Goal: Task Accomplishment & Management: Use online tool/utility

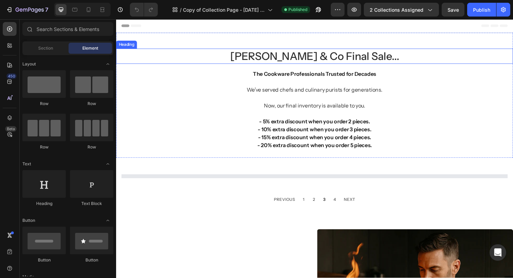
click at [296, 62] on h2 "[PERSON_NAME] & Co Final Sale..." at bounding box center [323, 58] width 414 height 16
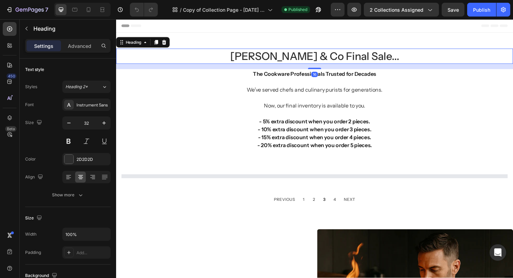
click at [320, 58] on h2 "Casten & Co Final Sale..." at bounding box center [323, 58] width 414 height 16
click at [320, 58] on p "Casten & Co Final Sale..." at bounding box center [323, 58] width 412 height 14
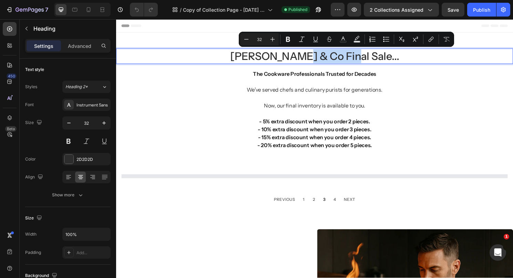
drag, startPoint x: 329, startPoint y: 59, endPoint x: 374, endPoint y: 58, distance: 44.8
click at [374, 58] on p "Casten & Co Final Sale..." at bounding box center [323, 58] width 412 height 14
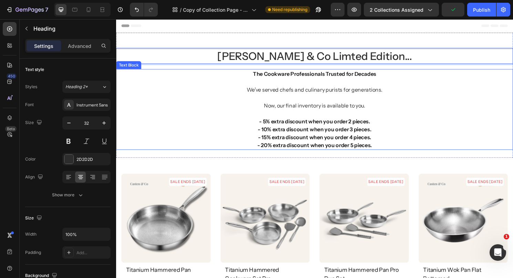
click at [332, 110] on span "Now, our final inventory is available to you." at bounding box center [322, 109] width 105 height 7
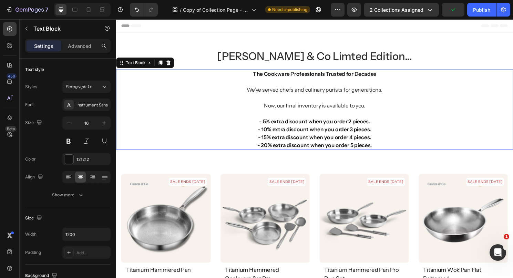
click at [332, 110] on span "Now, our final inventory is available to you." at bounding box center [322, 109] width 105 height 7
click at [301, 108] on span "Now, our final inventory is available to you." at bounding box center [322, 109] width 105 height 7
click at [299, 109] on span "Now, our final inventory is available to you." at bounding box center [322, 109] width 105 height 7
click at [325, 77] on strong "The Cookware Professionals Trusted for Decades" at bounding box center [323, 76] width 129 height 7
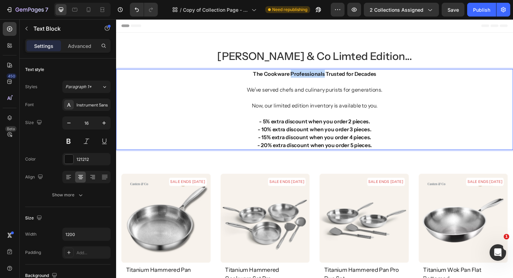
click at [325, 77] on strong "The Cookware Professionals Trusted for Decades" at bounding box center [323, 76] width 129 height 7
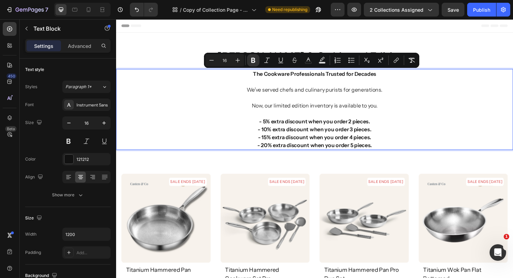
click at [346, 78] on strong "The Cookware Professionals Trusted for Decades" at bounding box center [323, 76] width 129 height 7
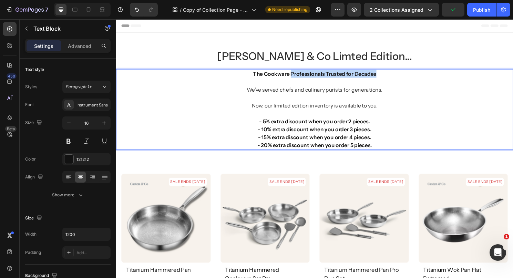
drag, startPoint x: 386, startPoint y: 75, endPoint x: 299, endPoint y: 75, distance: 87.9
click at [299, 75] on p "The Cookware Professionals Trusted for Decades" at bounding box center [323, 76] width 412 height 8
click at [296, 83] on p "We’ve served chefs and culinary purists for generations. Now, our limited editi…" at bounding box center [323, 100] width 412 height 41
click at [349, 72] on p "The Cookware Trusted By Proffesionals" at bounding box center [323, 76] width 412 height 8
click at [351, 75] on strong "The Cookware Trusted By Proffesionals" at bounding box center [323, 76] width 103 height 7
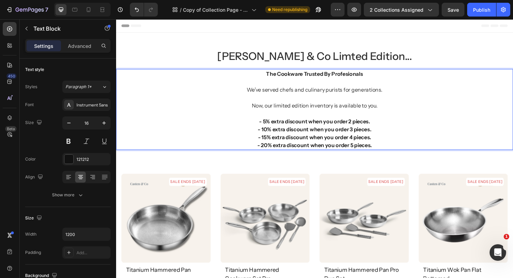
click at [355, 78] on strong "The Cookware Trusted By Profesionals" at bounding box center [323, 76] width 101 height 7
click at [369, 88] on p "We’ve served chefs and culinary purists for generations. Now, our limited editi…" at bounding box center [323, 100] width 412 height 41
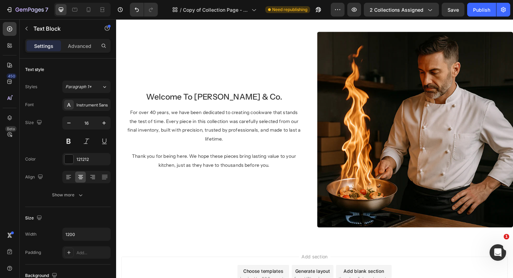
scroll to position [1688, 0]
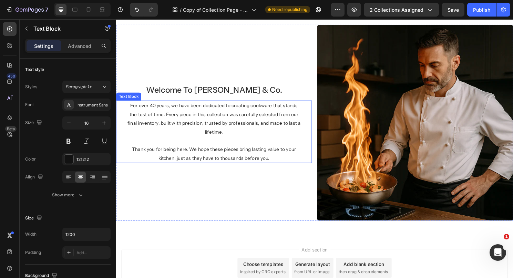
click at [204, 128] on span "For over 40 years, we have been dedicated to creating cookware that stands the …" at bounding box center [218, 123] width 180 height 34
click at [255, 152] on span "Thank you for being here. We hope these pieces bring lasting value to your kitc…" at bounding box center [218, 160] width 171 height 16
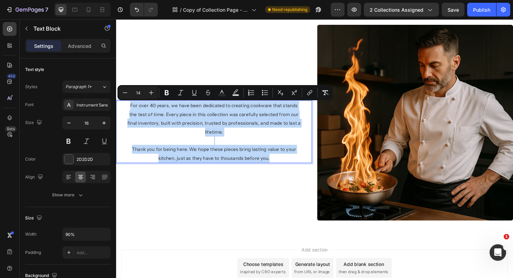
drag, startPoint x: 283, startPoint y: 165, endPoint x: 128, endPoint y: 109, distance: 165.1
click at [128, 109] on div "For over 40 years, we have been dedicated to creating cookware that stands the …" at bounding box center [219, 136] width 184 height 65
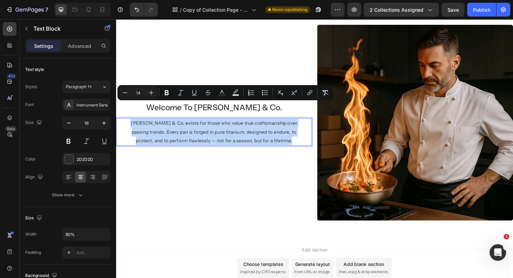
scroll to position [1706, 0]
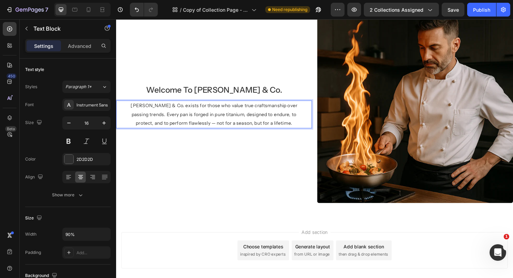
click at [208, 128] on span "Casten & Co. exists for those who value true craftsmanship over passing trends.…" at bounding box center [218, 118] width 174 height 24
click at [241, 181] on div "welcome to casten & co. Heading Casten & Co. exists for those who value true cr…" at bounding box center [218, 109] width 204 height 204
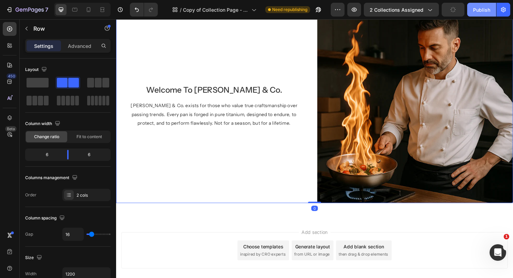
click at [471, 9] on button "Publish" at bounding box center [481, 10] width 29 height 14
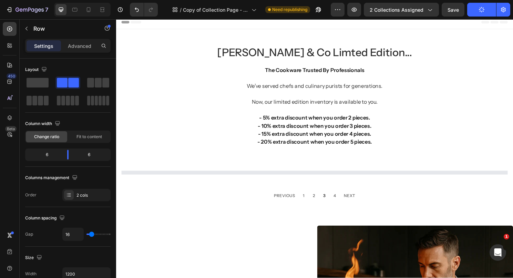
scroll to position [0, 0]
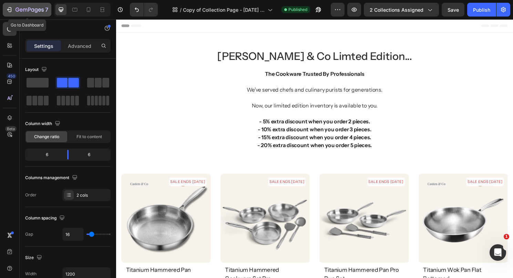
click at [19, 10] on icon "button" at bounding box center [30, 10] width 28 height 6
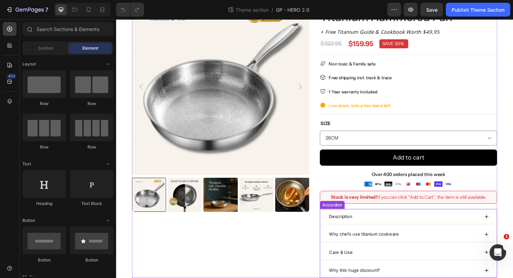
click at [402, 278] on div "Why this huge discount?" at bounding box center [415, 281] width 157 height 10
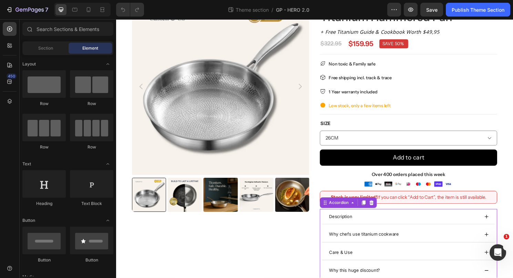
scroll to position [42, 0]
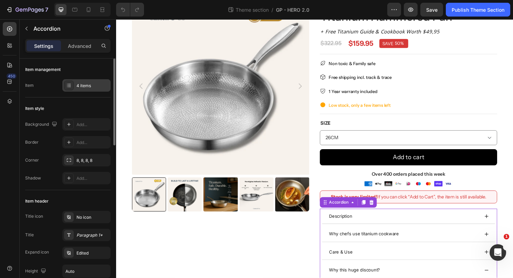
click at [90, 85] on div "4 items" at bounding box center [93, 86] width 32 height 6
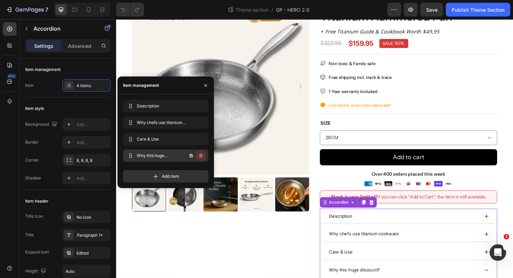
click at [200, 156] on icon "button" at bounding box center [200, 156] width 0 height 2
click at [200, 156] on div "Delete" at bounding box center [196, 156] width 13 height 6
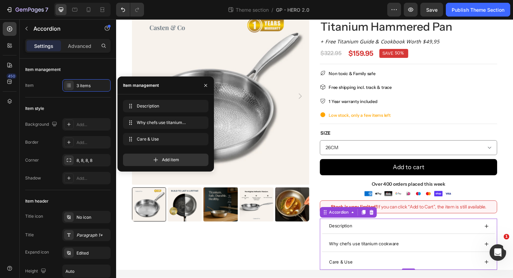
scroll to position [31, 0]
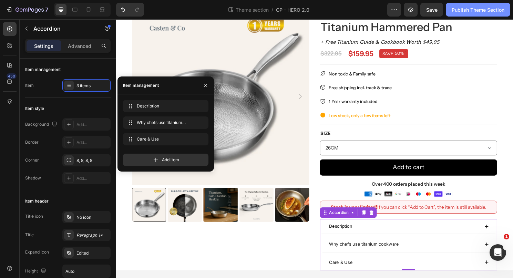
click at [448, 8] on button "Publish Theme Section" at bounding box center [478, 10] width 64 height 14
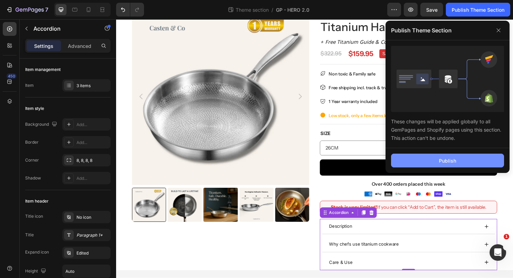
click at [432, 165] on button "Publish" at bounding box center [447, 161] width 113 height 14
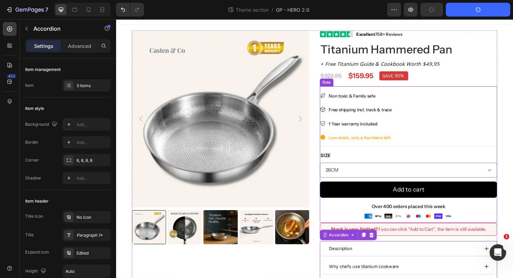
scroll to position [0, 0]
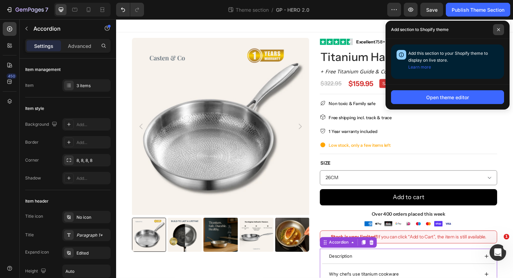
click at [498, 27] on span at bounding box center [498, 29] width 11 height 11
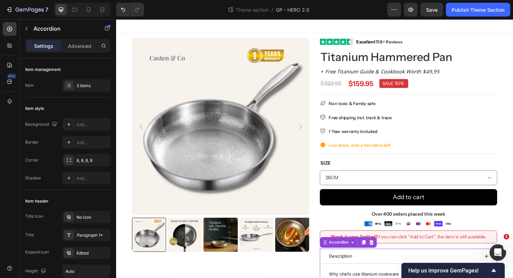
click at [322, 30] on div at bounding box center [323, 26] width 414 height 14
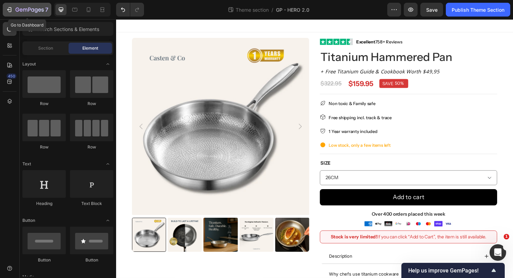
click at [9, 7] on icon "button" at bounding box center [9, 9] width 7 height 7
